Goal: Task Accomplishment & Management: Manage account settings

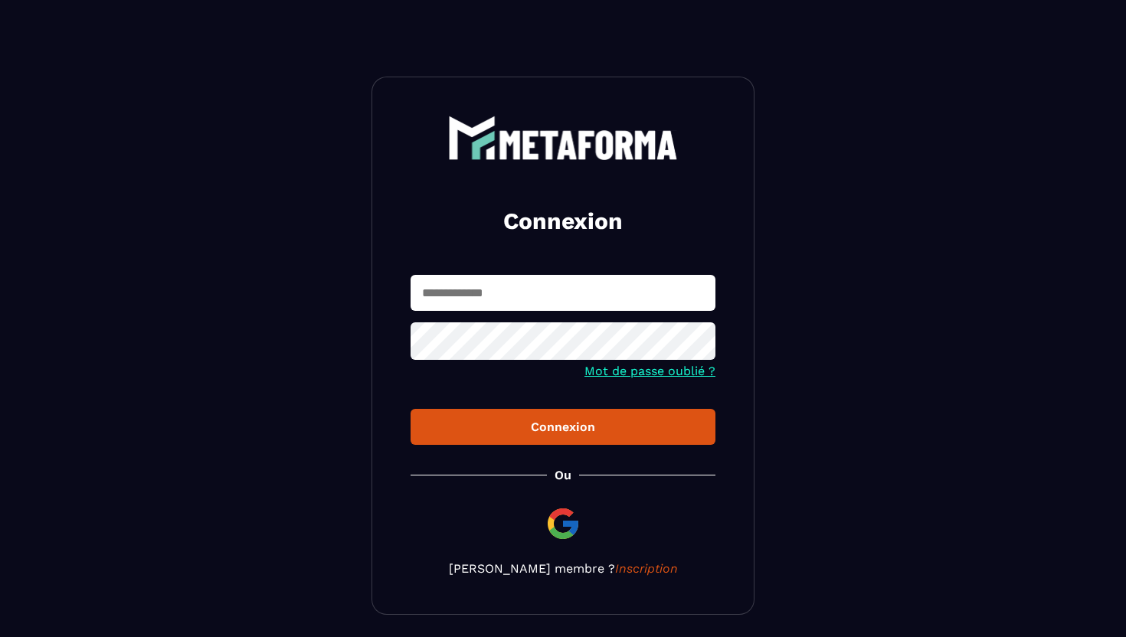
type input "**********"
click at [531, 429] on div "Connexion" at bounding box center [563, 427] width 280 height 15
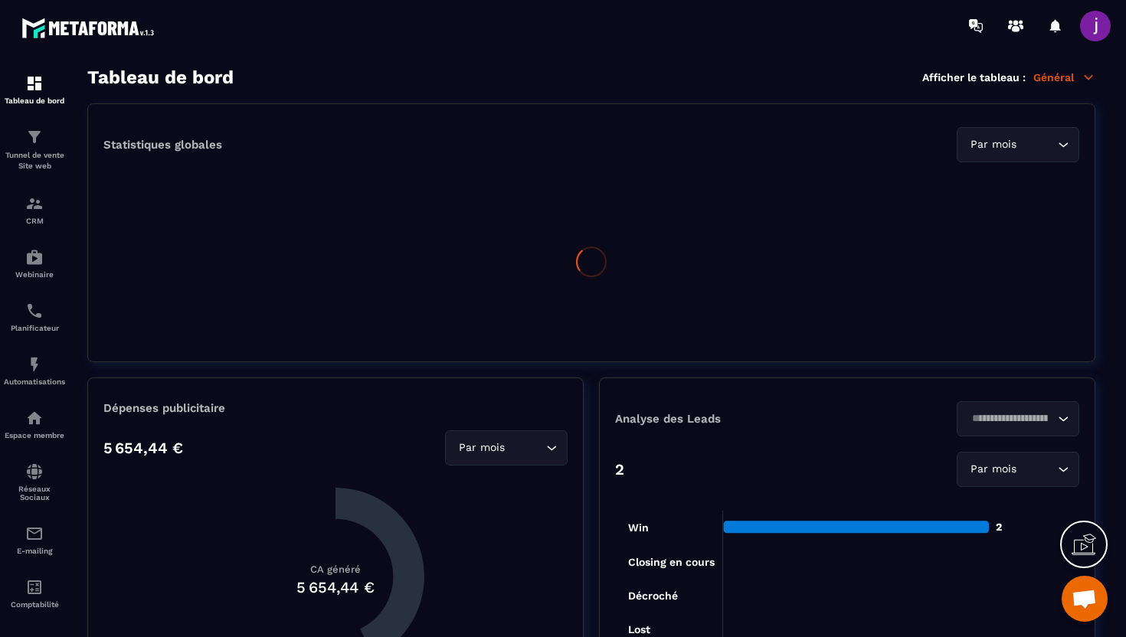
click at [877, 347] on div "Statistiques globales Par mois Loading..." at bounding box center [591, 232] width 1008 height 259
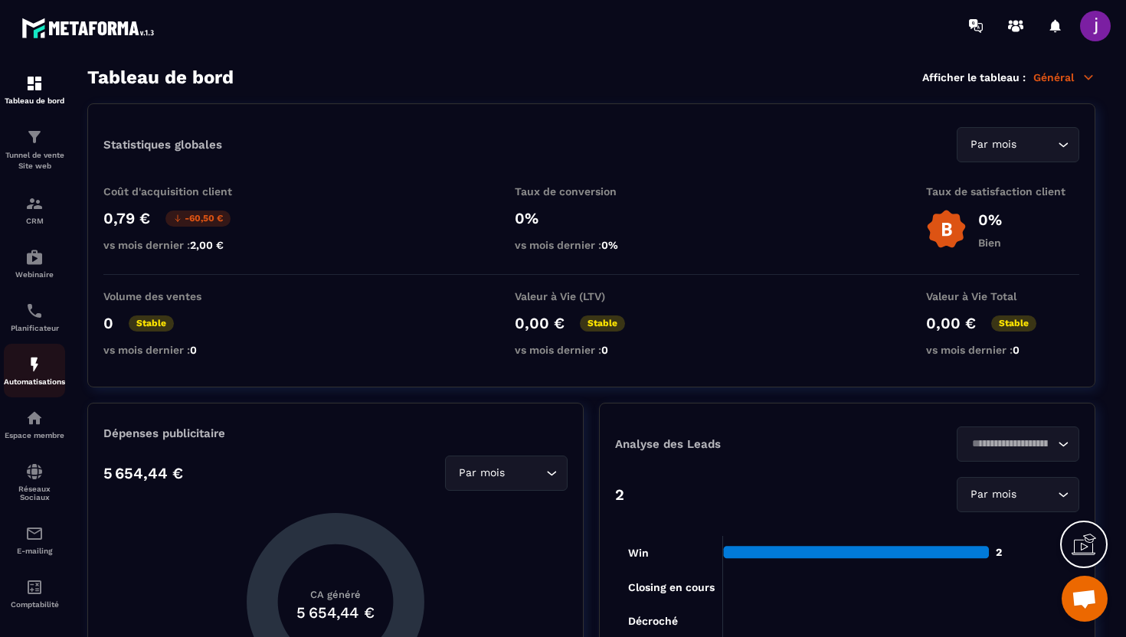
click at [38, 366] on img at bounding box center [34, 364] width 18 height 18
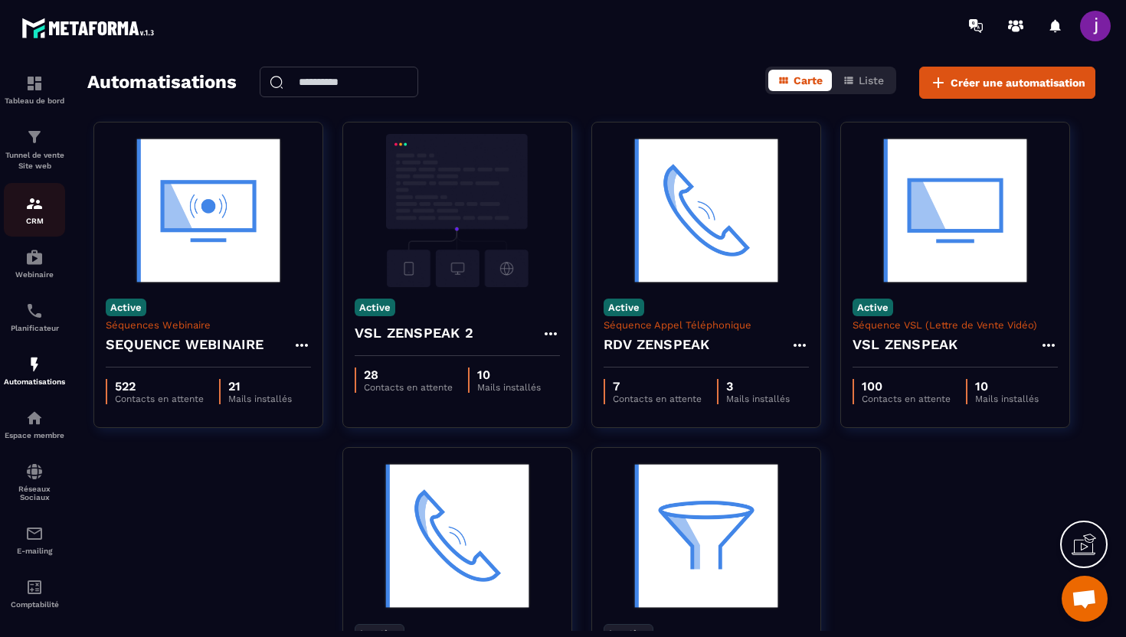
click at [33, 217] on p "CRM" at bounding box center [34, 221] width 61 height 8
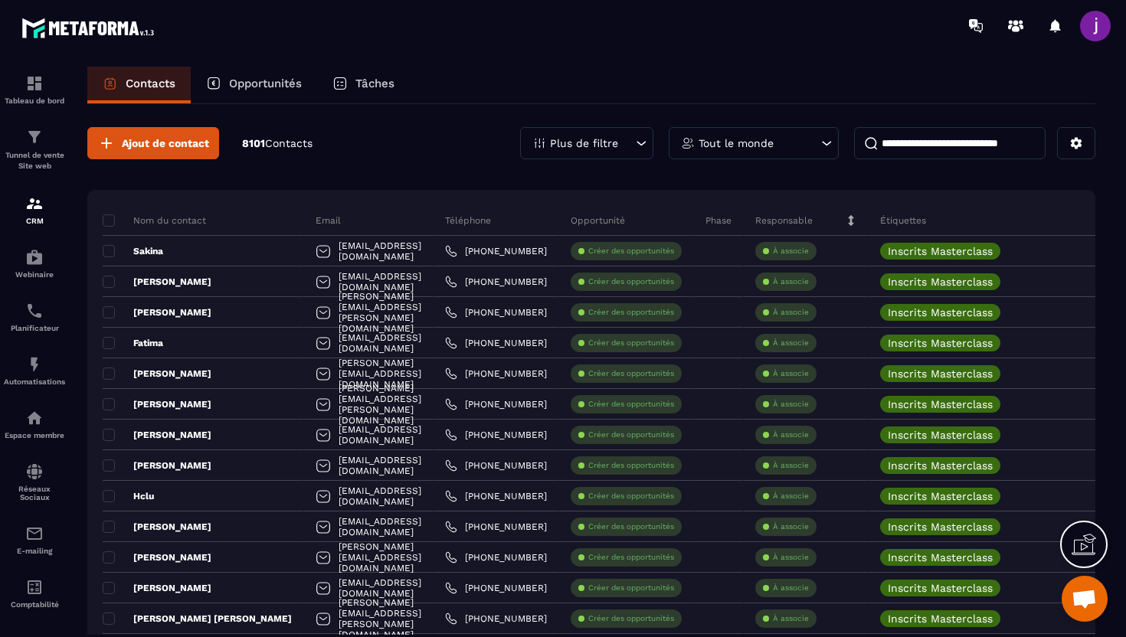
click at [937, 144] on input at bounding box center [949, 143] width 191 height 32
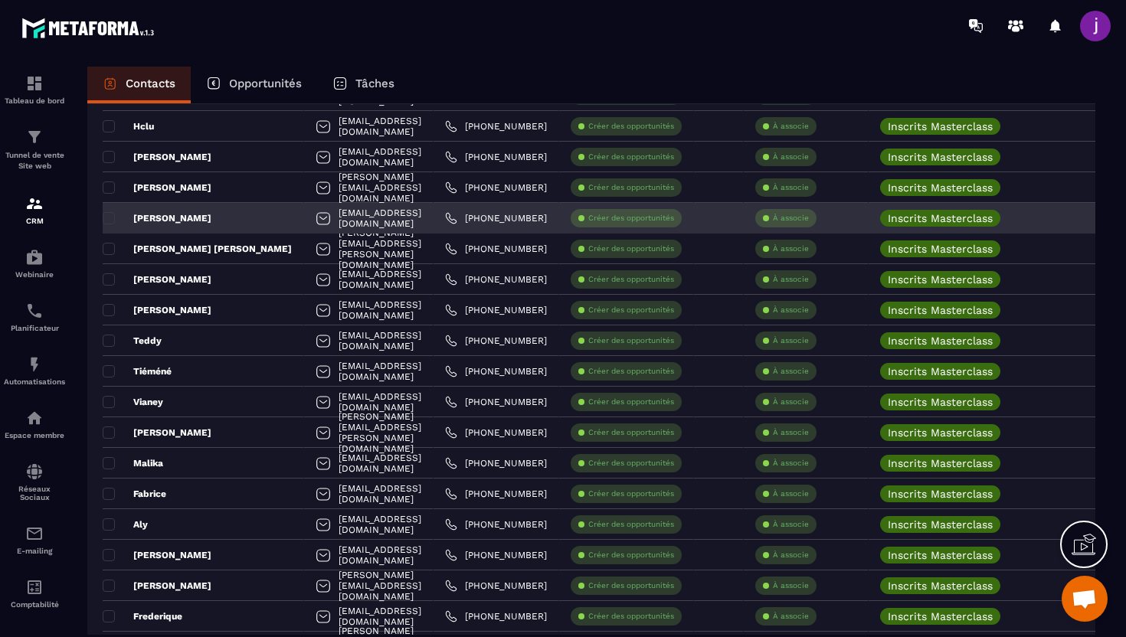
scroll to position [374, 0]
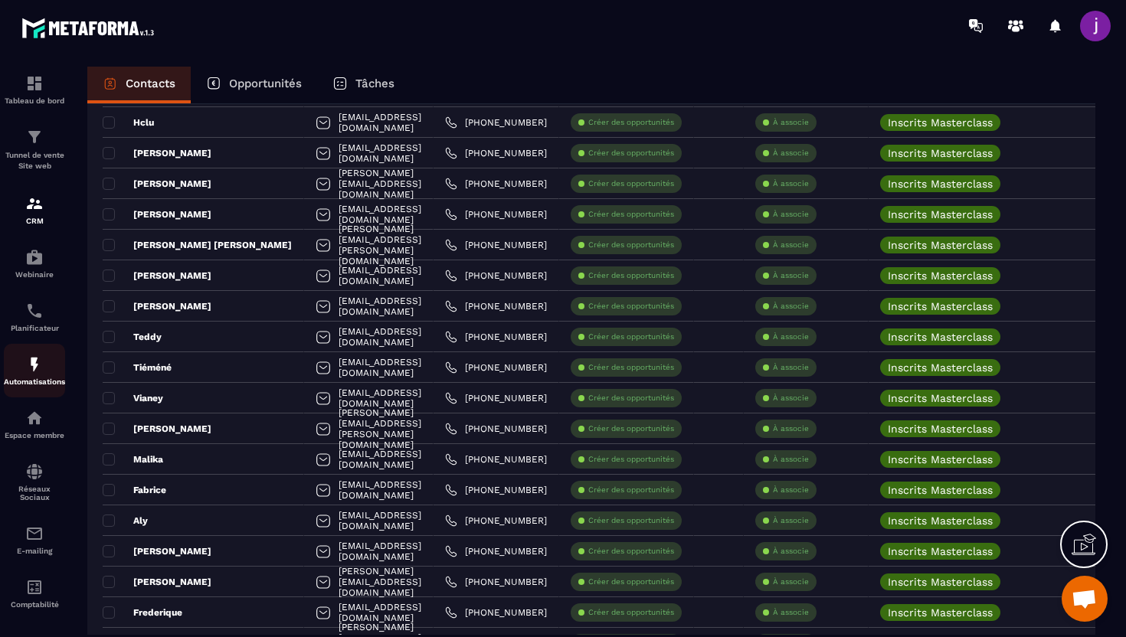
click at [42, 377] on div "Automatisations" at bounding box center [34, 370] width 61 height 31
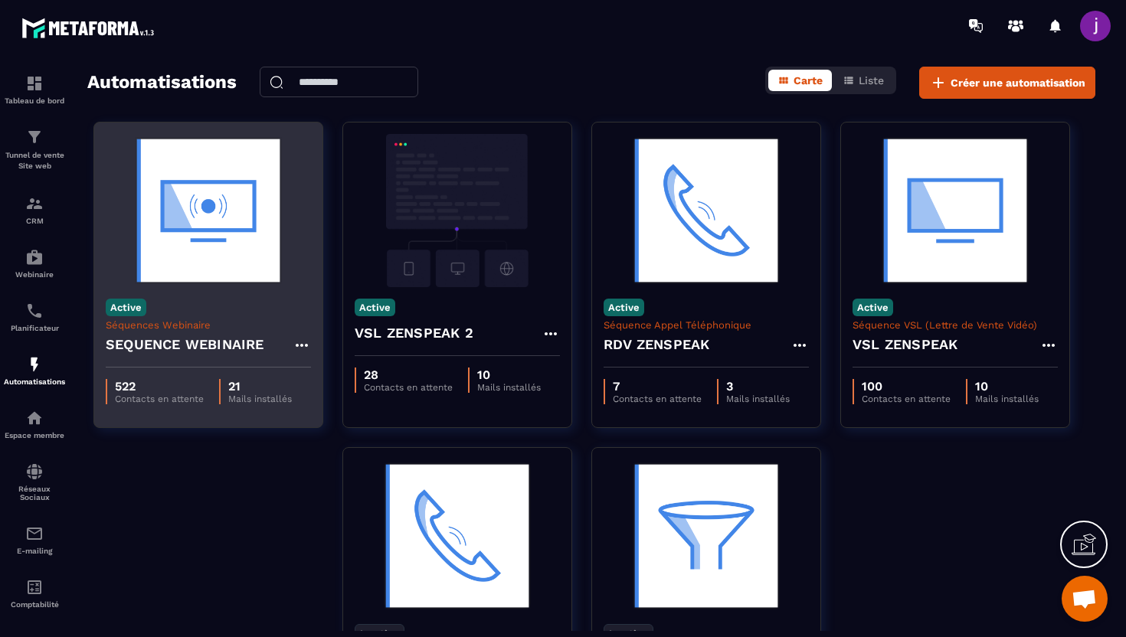
click at [260, 321] on p "Séquences Webinaire" at bounding box center [208, 324] width 205 height 11
click at [216, 338] on h4 "SEQUENCE WEBINAIRE" at bounding box center [185, 344] width 159 height 21
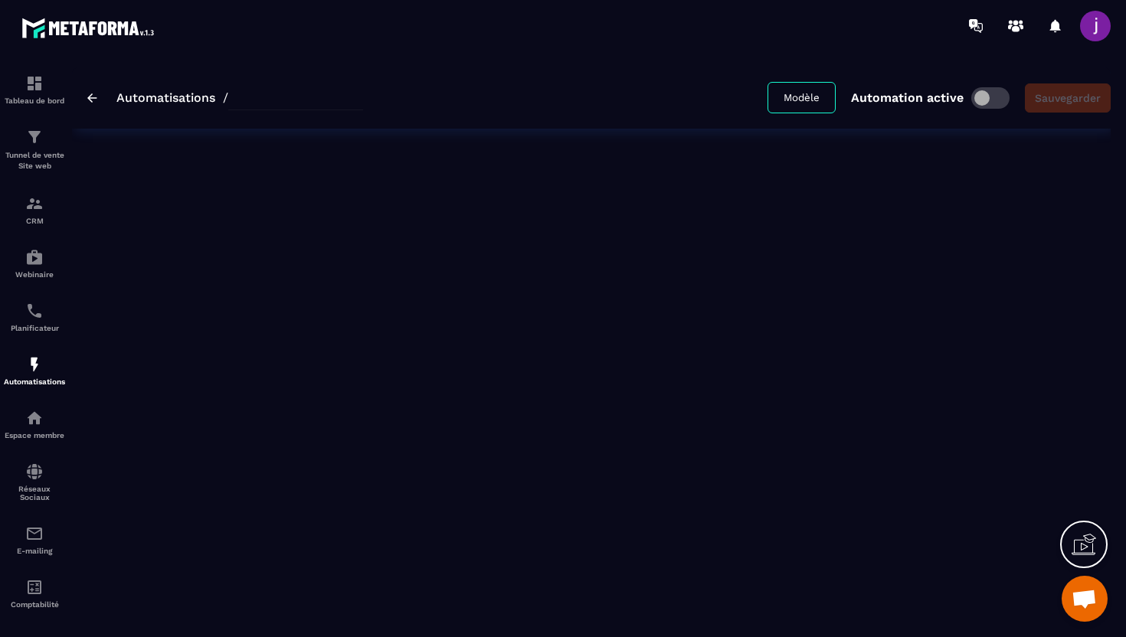
type input "**********"
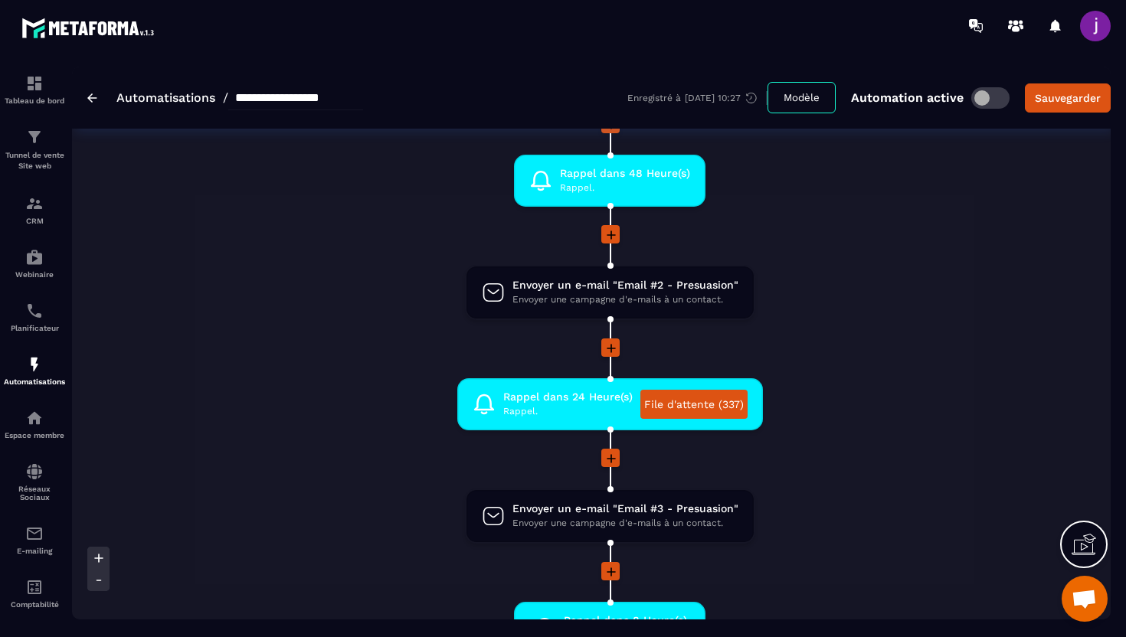
scroll to position [529, 0]
